Goal: Task Accomplishment & Management: Manage account settings

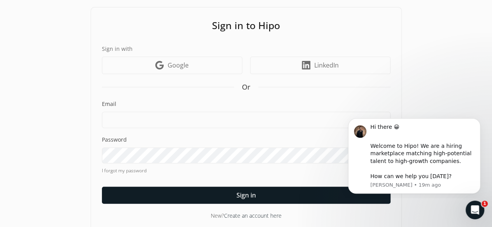
scroll to position [70, 0]
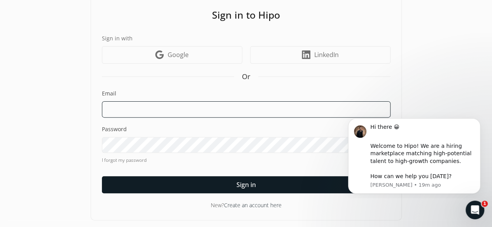
click at [170, 114] on input at bounding box center [246, 109] width 288 height 16
type input "[EMAIL_ADDRESS][PERSON_NAME][DOMAIN_NAME]"
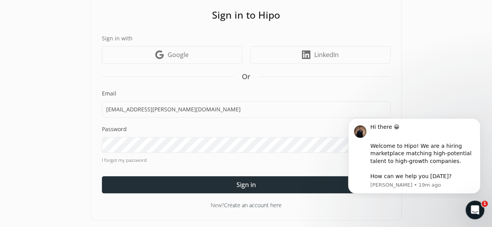
click at [195, 180] on div at bounding box center [246, 184] width 288 height 17
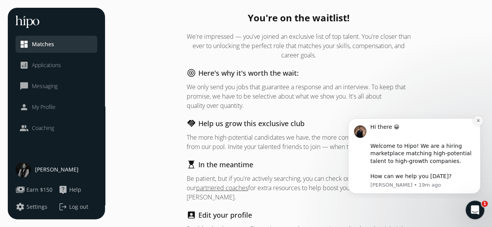
click at [478, 122] on icon "Dismiss notification" at bounding box center [478, 121] width 4 height 4
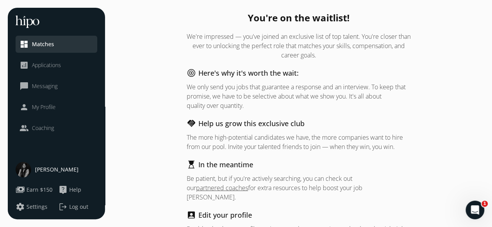
click at [64, 68] on link "analytics Applications" at bounding box center [56, 65] width 74 height 9
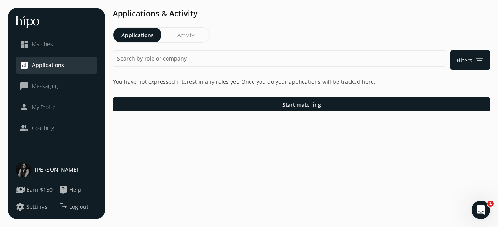
click at [57, 42] on link "dashboard Matches" at bounding box center [56, 44] width 74 height 9
